Goal: Task Accomplishment & Management: Manage account settings

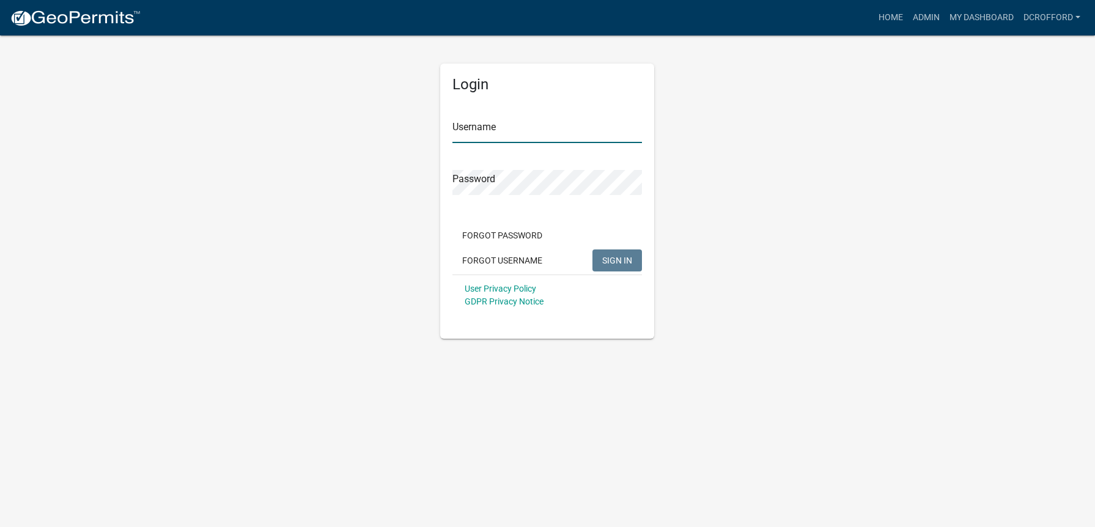
type input "dcrofford"
click at [625, 273] on div "Forgot Password Forgot Username SIGN IN" at bounding box center [547, 249] width 190 height 50
click at [625, 263] on span "SIGN IN" at bounding box center [617, 260] width 30 height 10
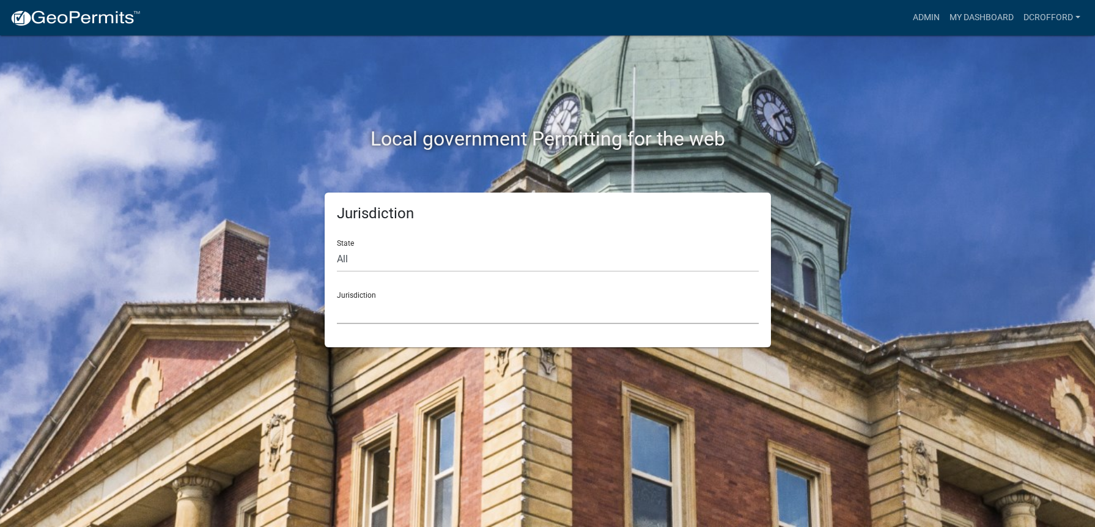
click at [432, 315] on select "[GEOGRAPHIC_DATA], [US_STATE] City of [GEOGRAPHIC_DATA], [US_STATE] [GEOGRAPHIC…" at bounding box center [548, 311] width 422 height 25
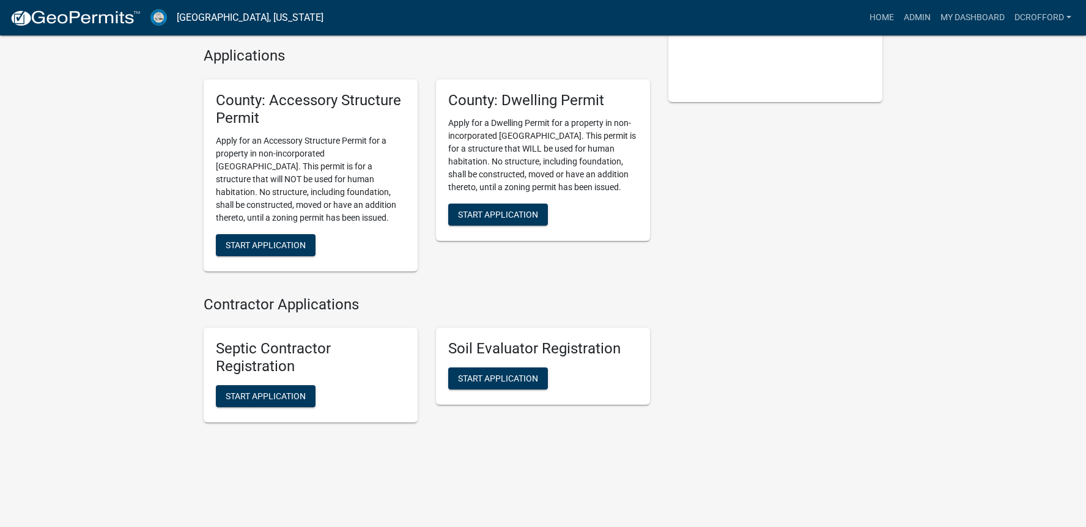
scroll to position [276, 0]
click at [928, 201] on div "My Applications Show More County: Accessory Structure Permit In Progress - Subm…" at bounding box center [543, 125] width 1086 height 803
click at [1011, 223] on div "My Applications Show More County: Accessory Structure Permit In Progress - Subm…" at bounding box center [543, 125] width 1086 height 803
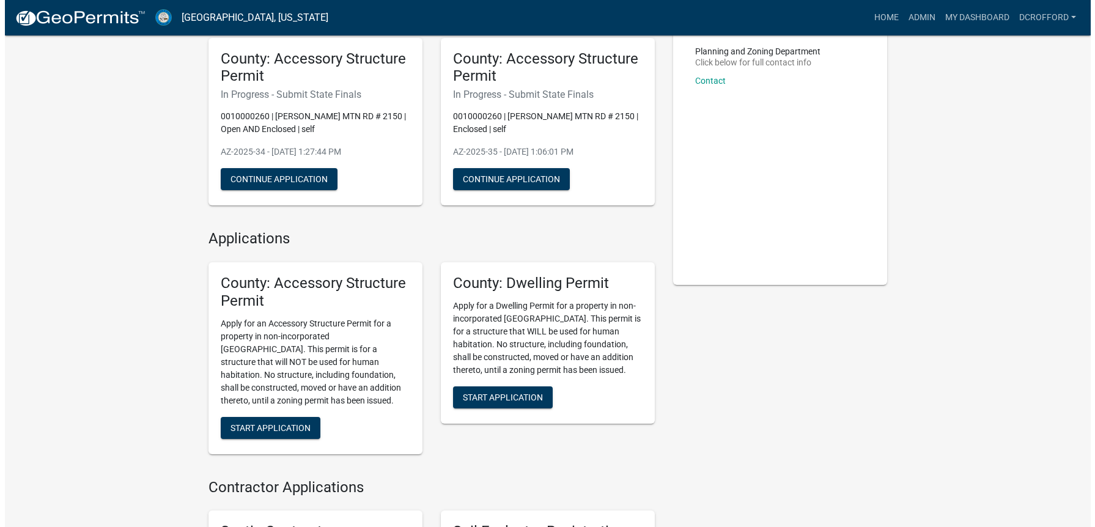
scroll to position [0, 0]
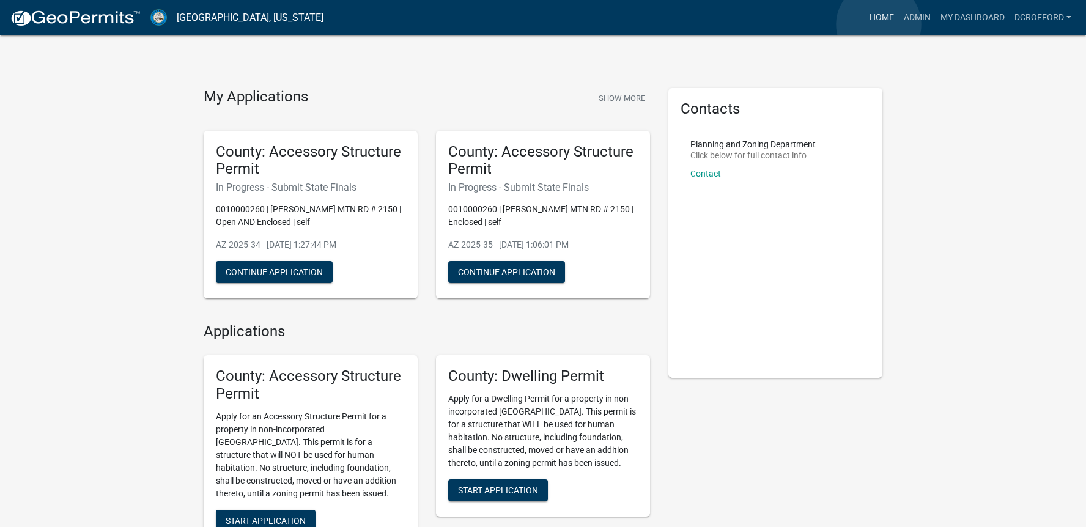
click at [878, 24] on link "Home" at bounding box center [881, 17] width 34 height 23
click at [916, 20] on link "Admin" at bounding box center [917, 17] width 37 height 23
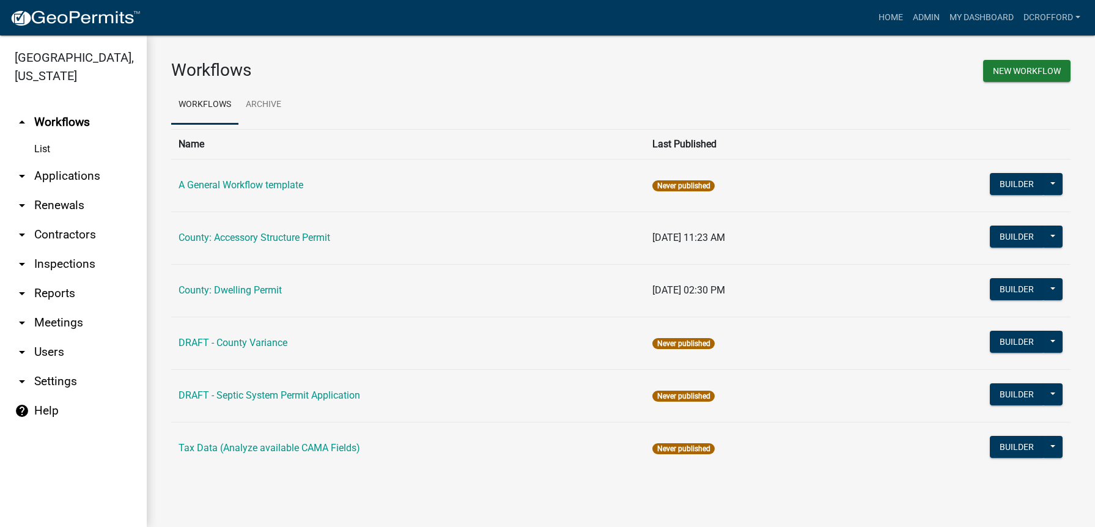
click at [55, 178] on link "arrow_drop_down Applications" at bounding box center [73, 175] width 147 height 29
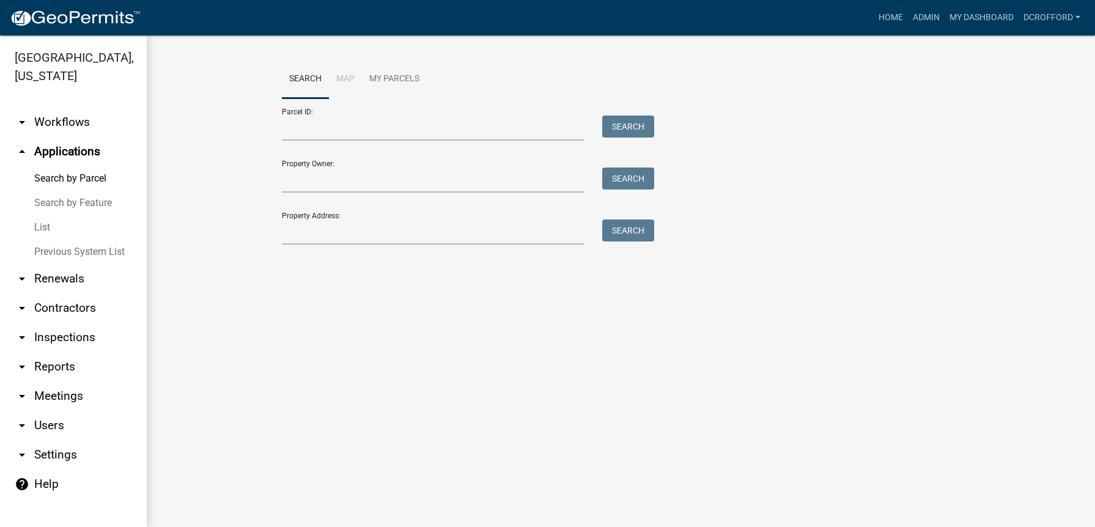
click at [43, 224] on link "List" at bounding box center [73, 227] width 147 height 24
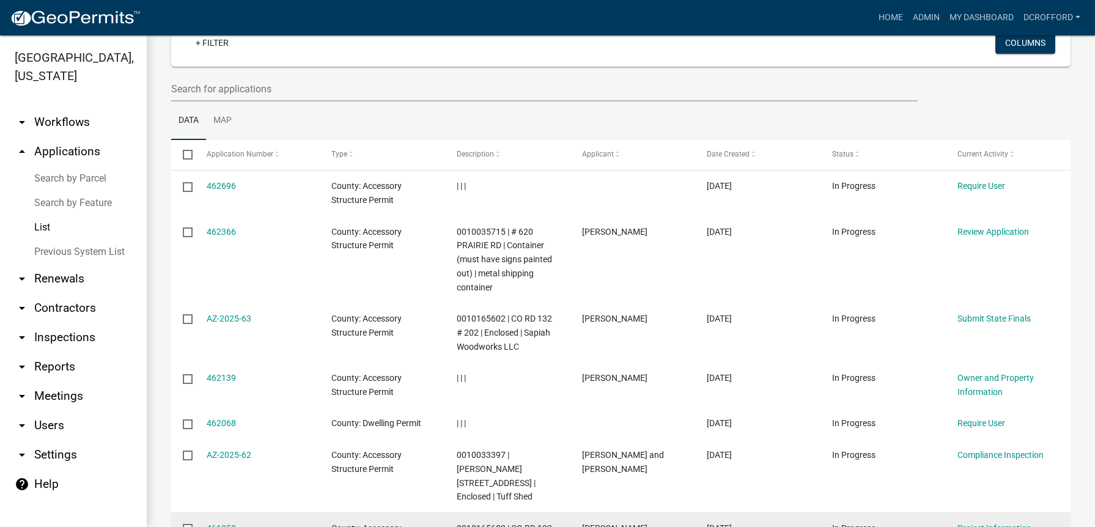
scroll to position [122, 0]
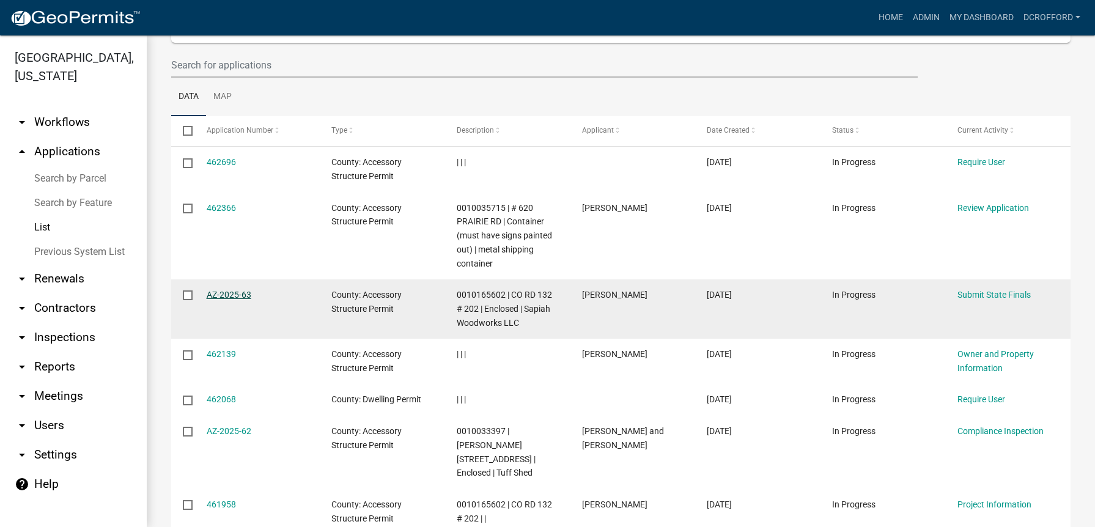
click at [246, 292] on link "AZ-2025-63" at bounding box center [229, 295] width 45 height 10
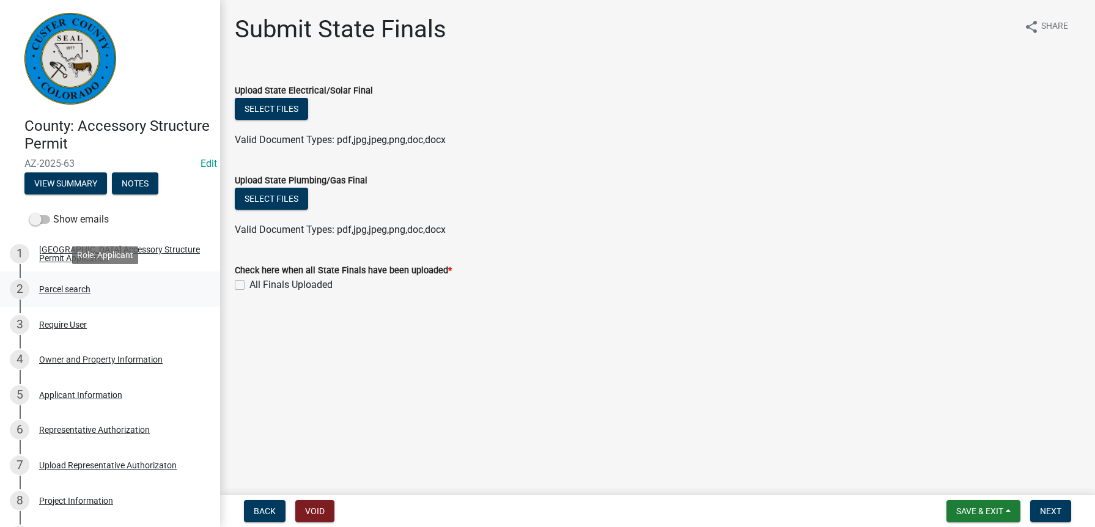
click at [53, 285] on div "Parcel search" at bounding box center [64, 289] width 51 height 9
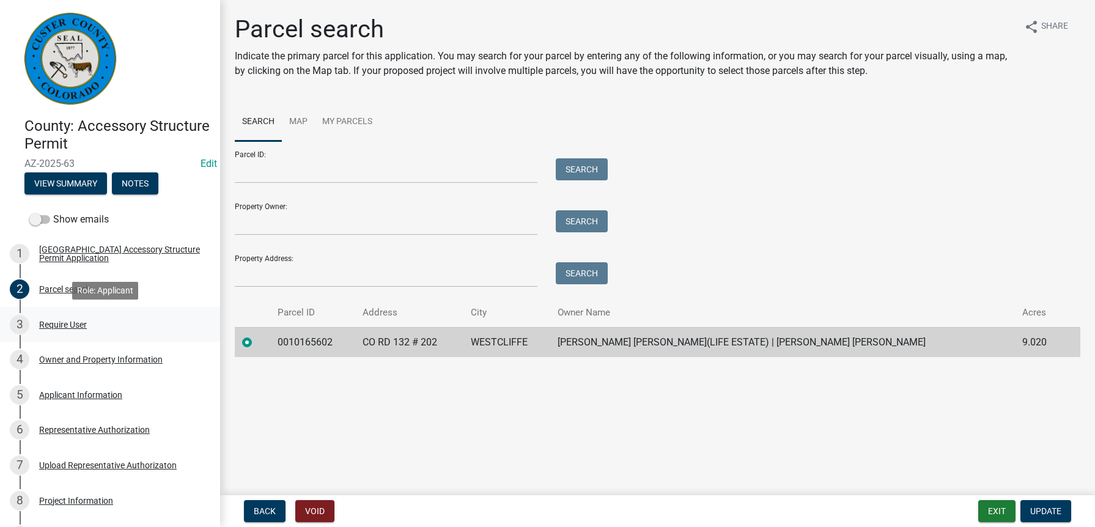
click at [46, 326] on div "Require User" at bounding box center [63, 324] width 48 height 9
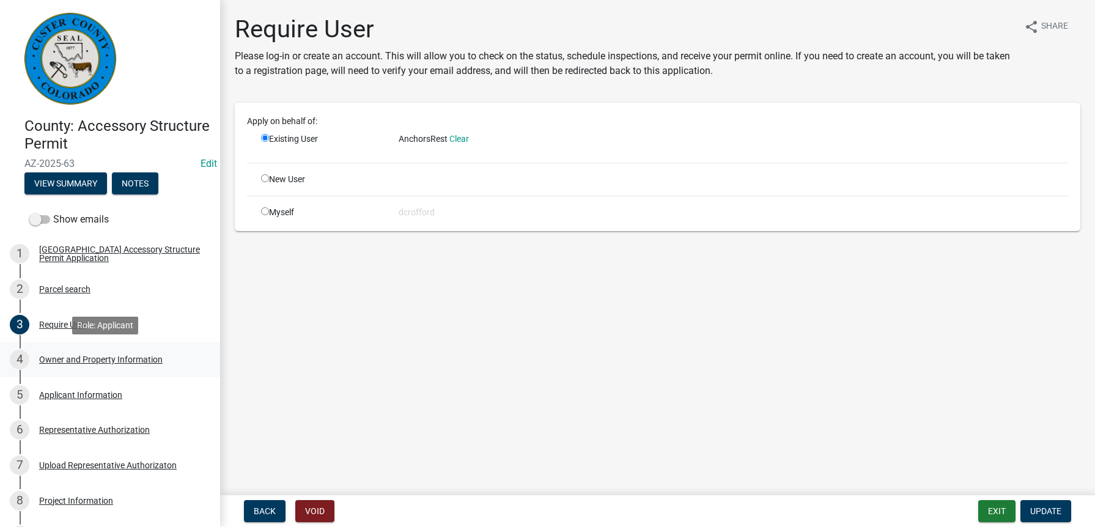
click at [78, 360] on div "Owner and Property Information" at bounding box center [100, 359] width 123 height 9
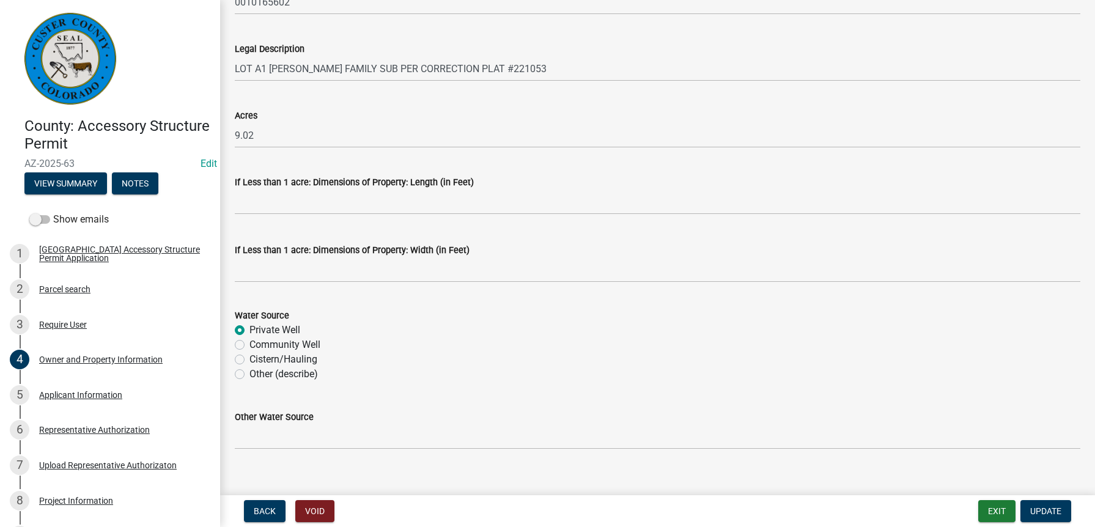
scroll to position [1000, 0]
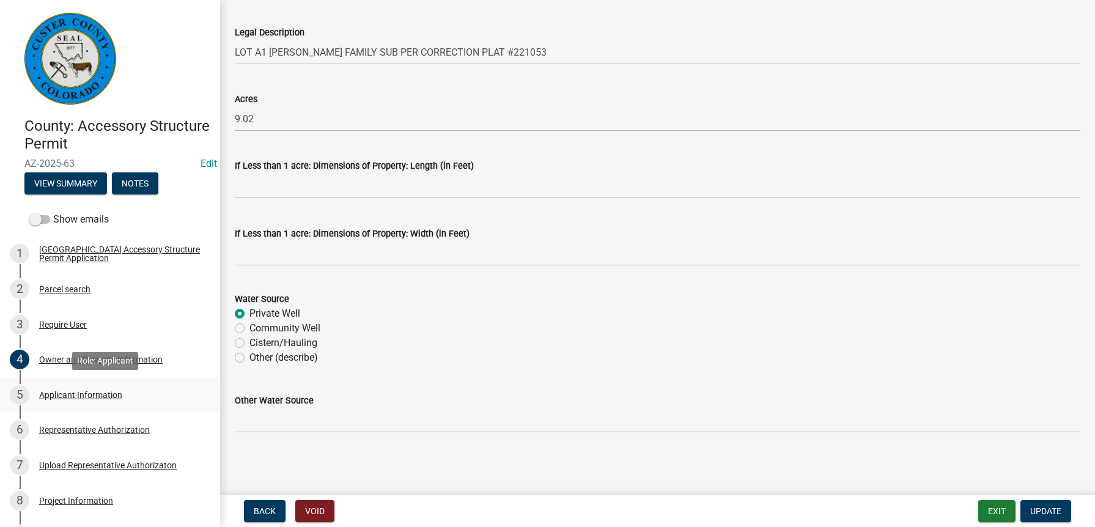
click at [64, 391] on div "Applicant Information" at bounding box center [80, 395] width 83 height 9
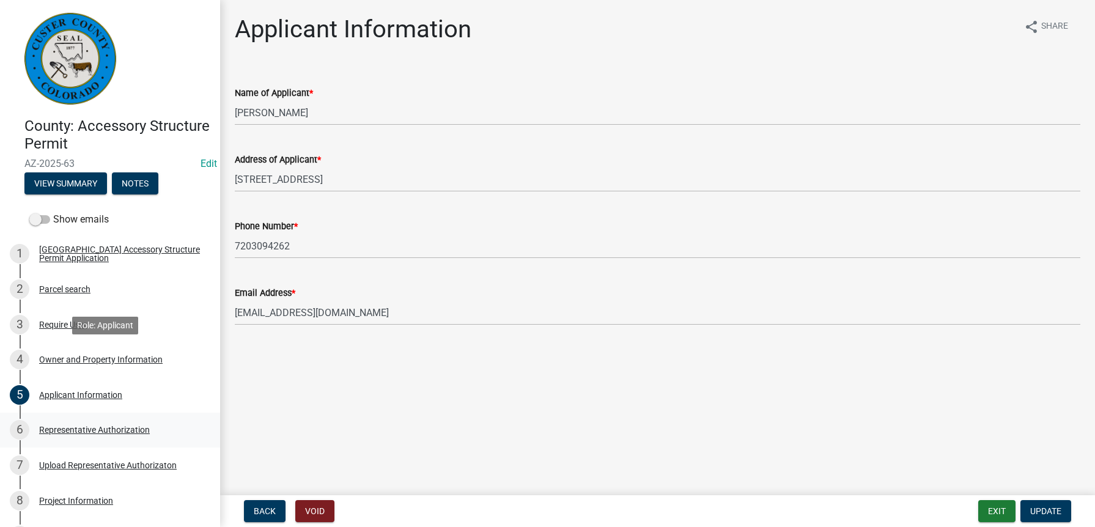
scroll to position [61, 0]
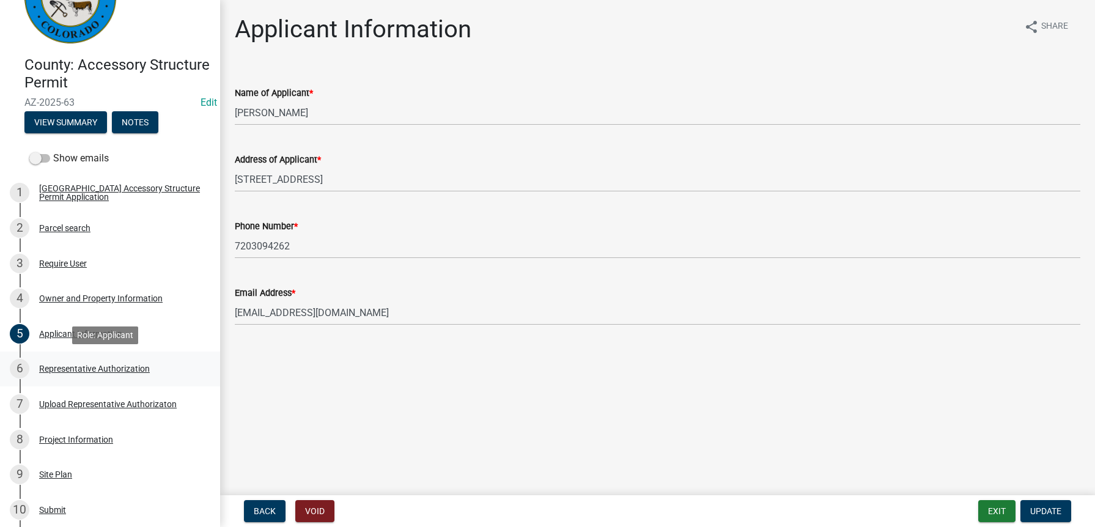
click at [78, 364] on div "Representative Authorization" at bounding box center [94, 368] width 111 height 9
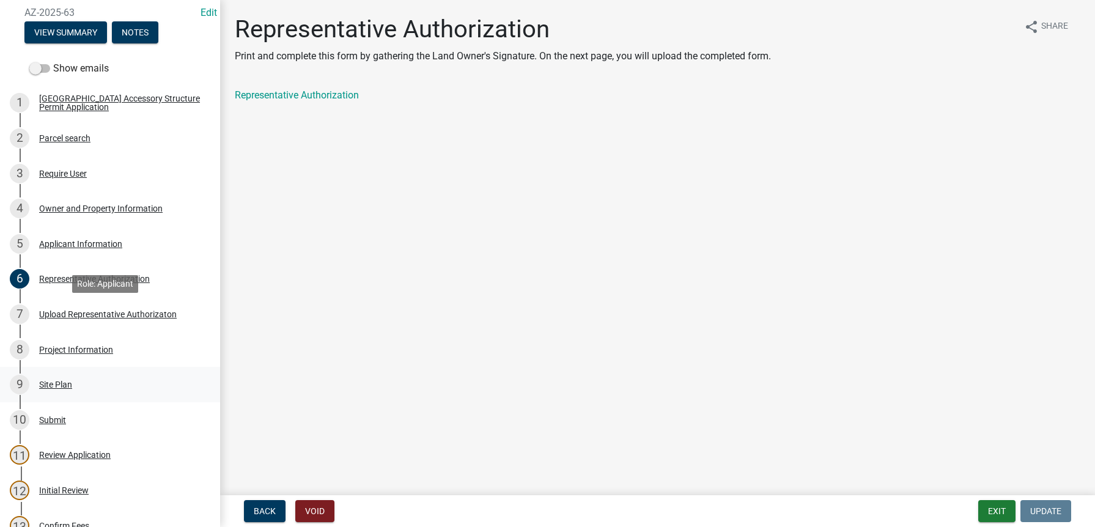
scroll to position [183, 0]
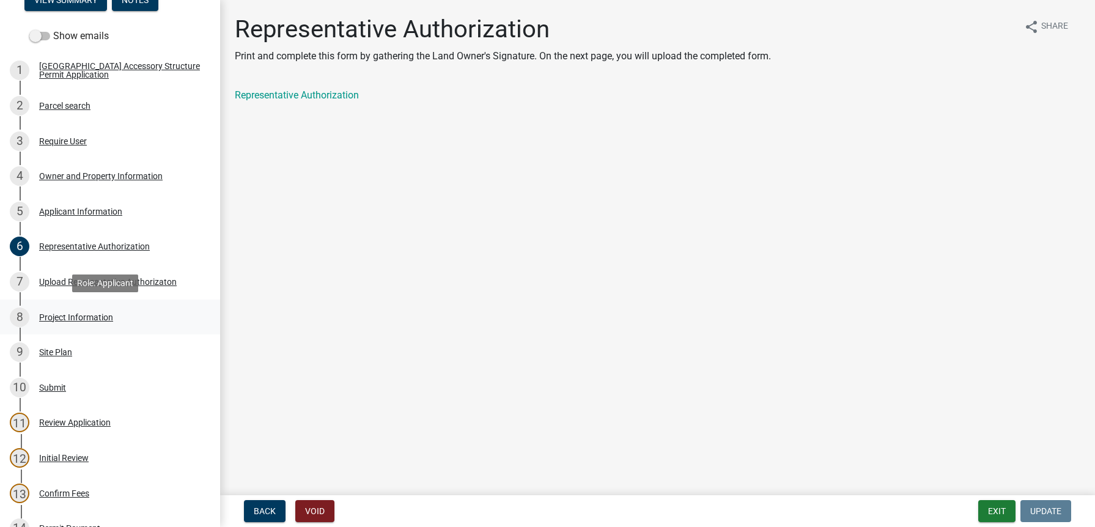
click at [79, 316] on div "Project Information" at bounding box center [76, 317] width 74 height 9
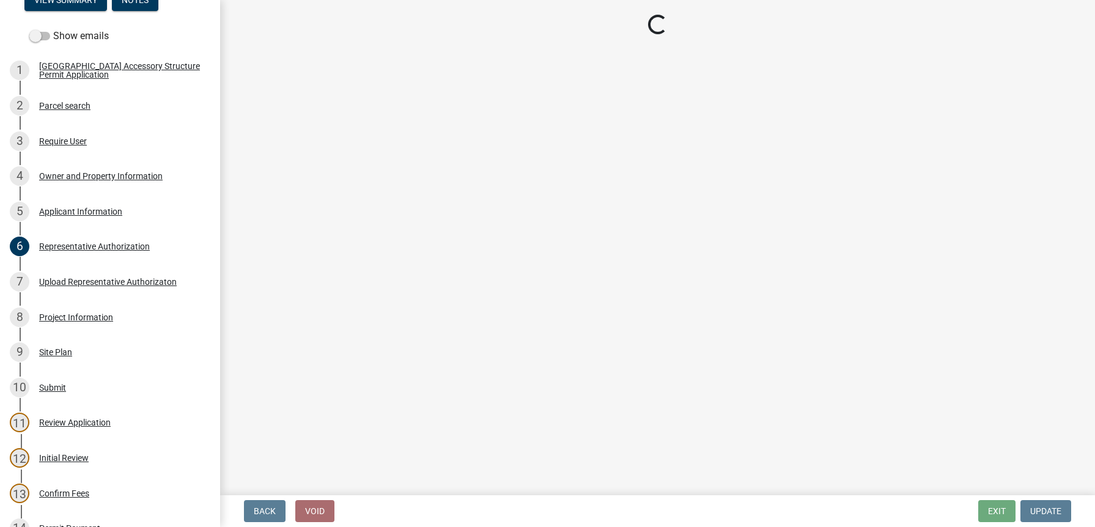
select select "CO"
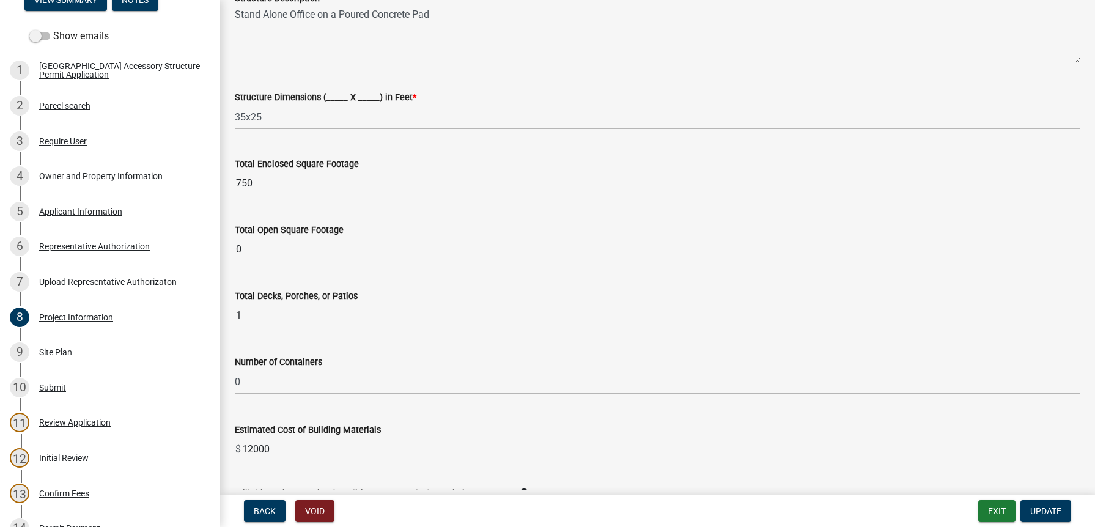
scroll to position [247, 0]
